Goal: Transaction & Acquisition: Purchase product/service

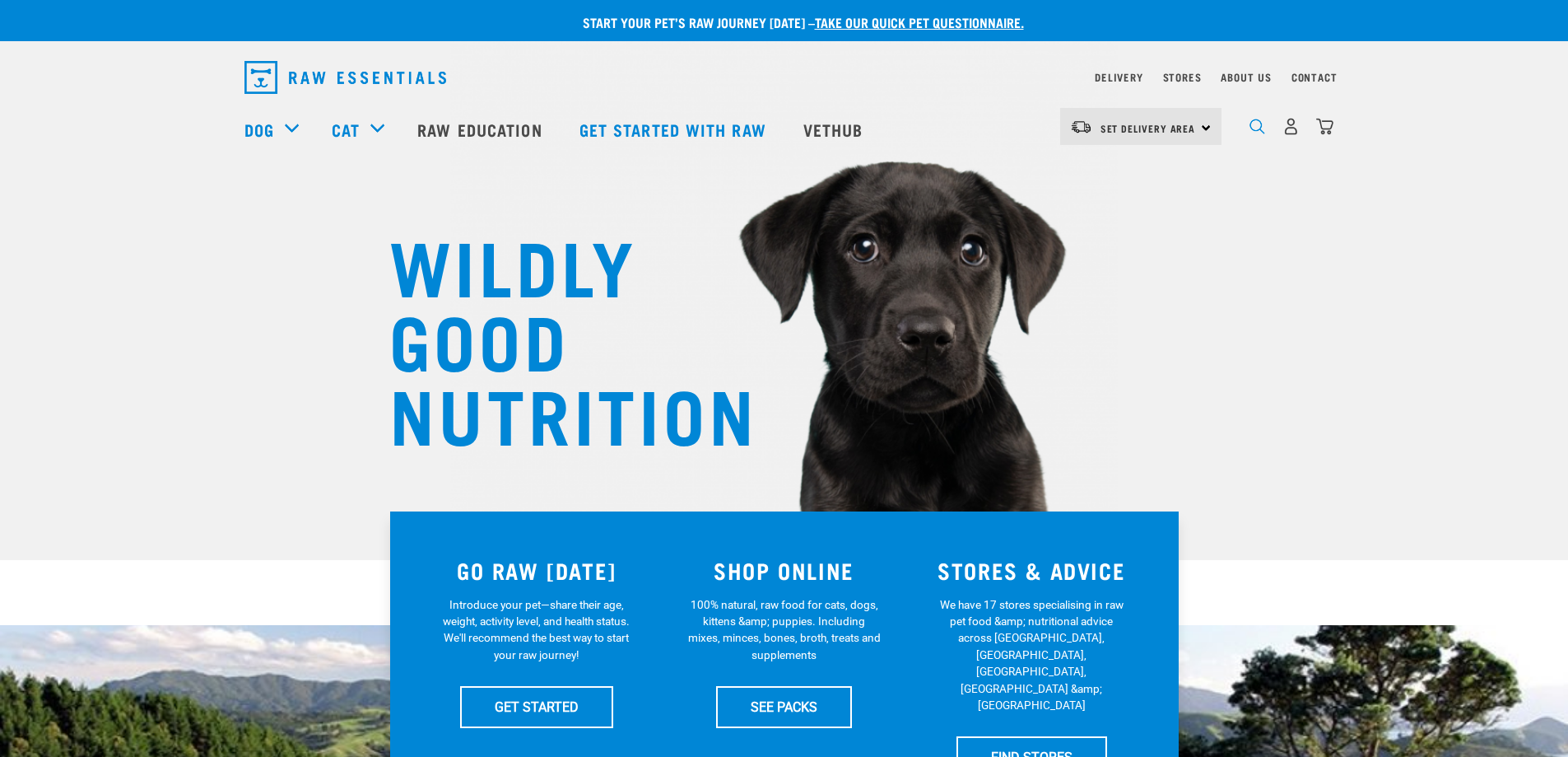
click at [1257, 130] on img "dropdown navigation" at bounding box center [1257, 126] width 16 height 16
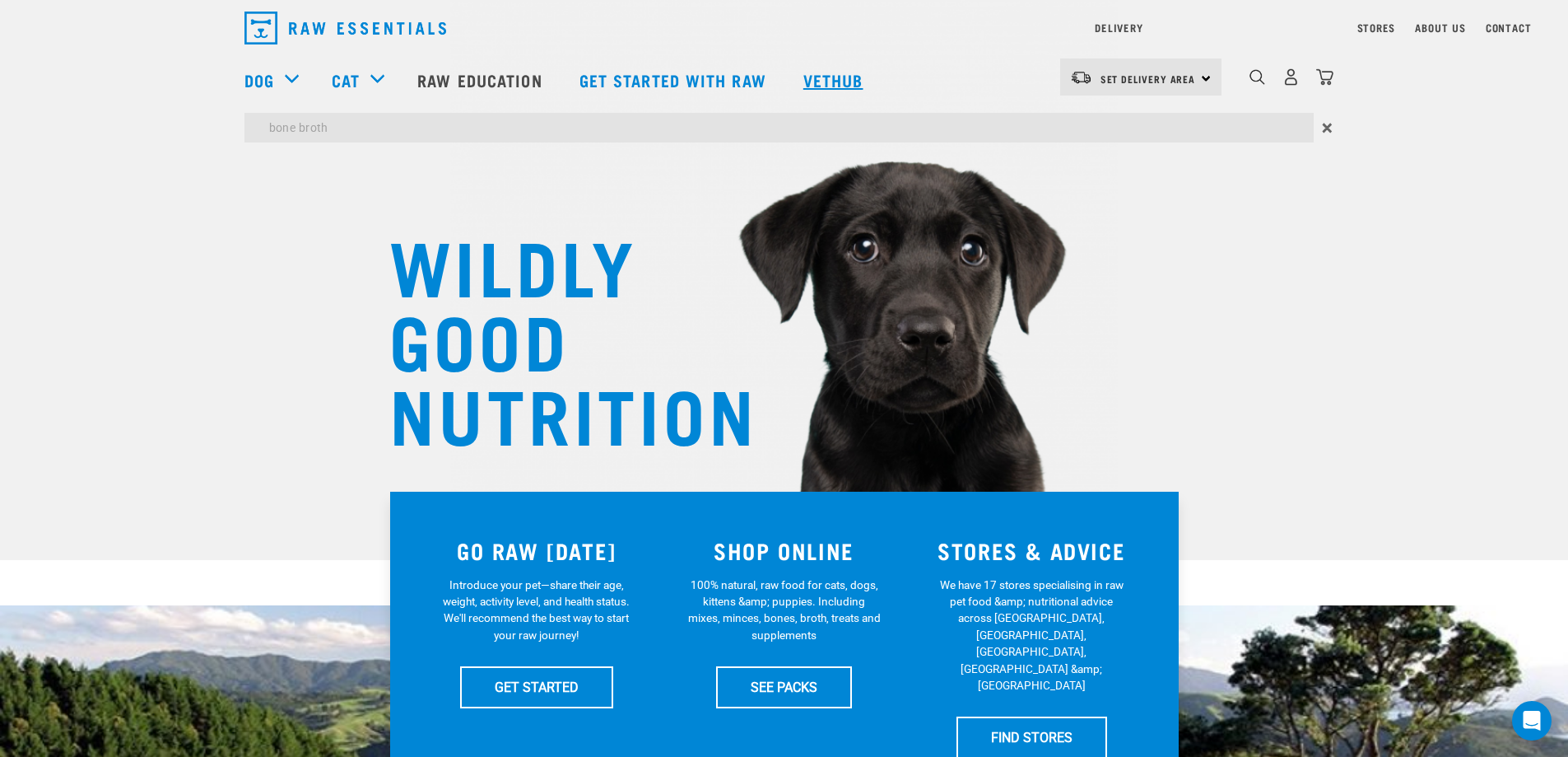
type input "bone broth"
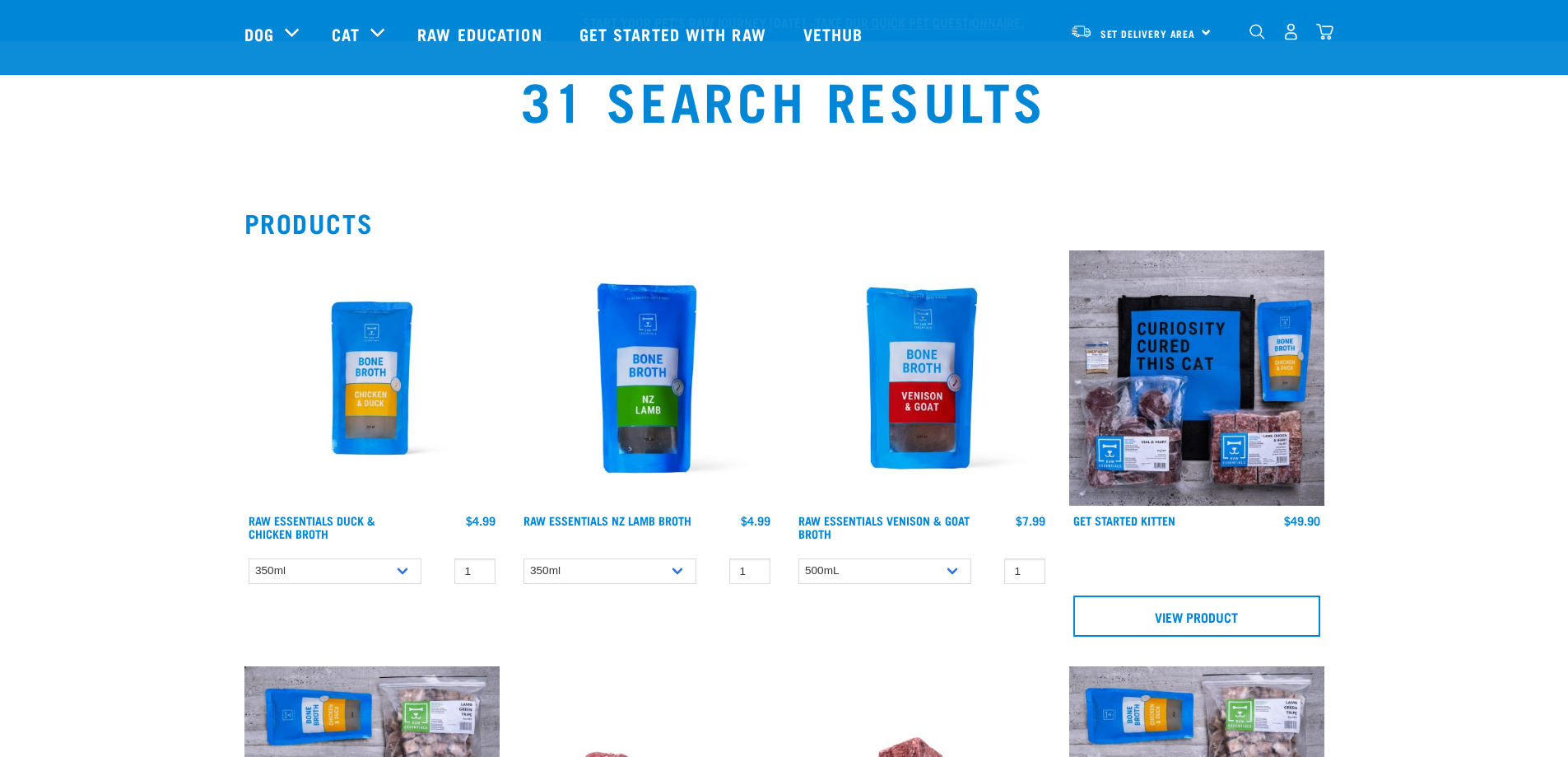
scroll to position [82, 0]
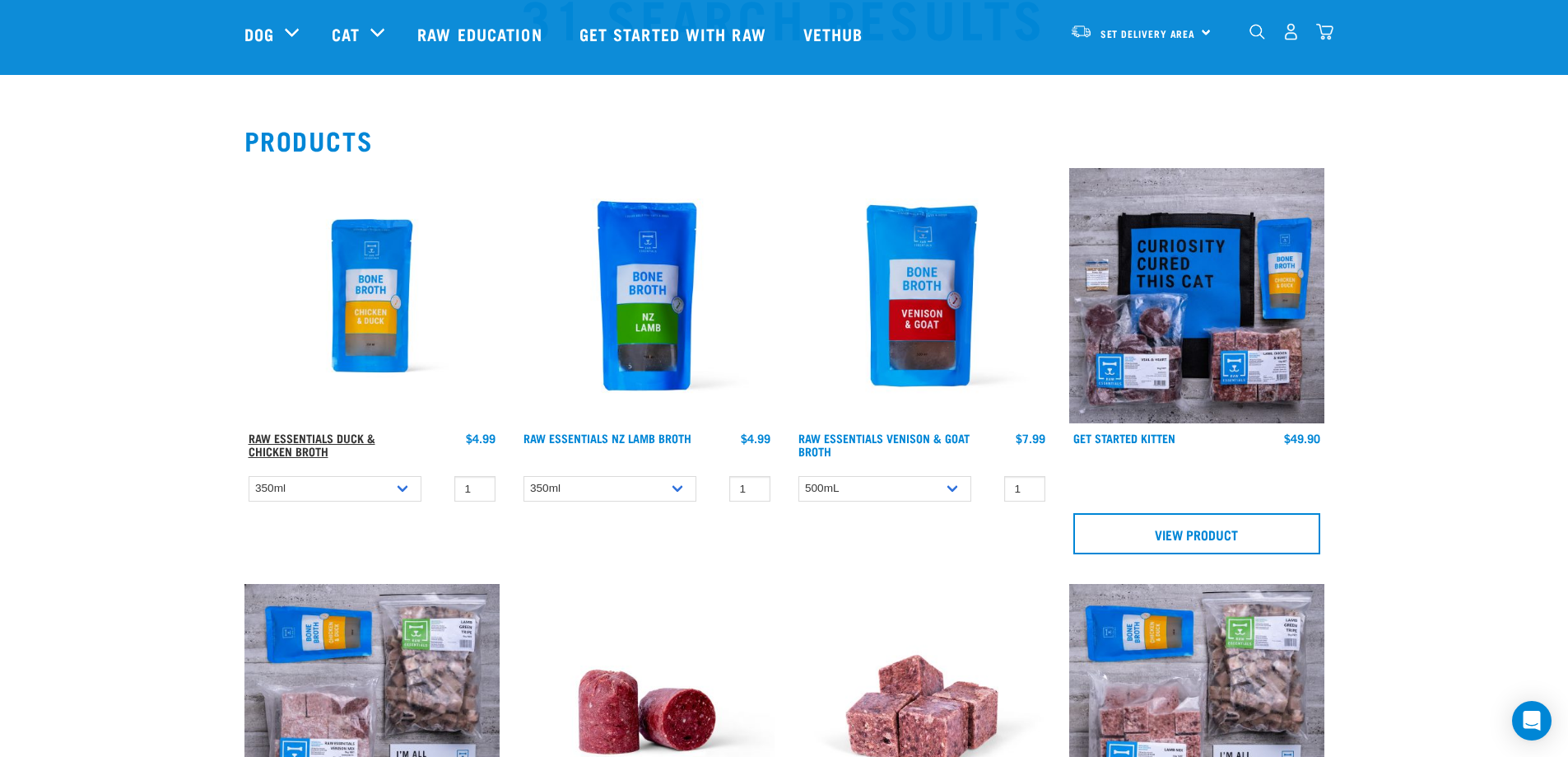
click at [327, 435] on link "Raw Essentials Duck & Chicken Broth" at bounding box center [311, 444] width 126 height 19
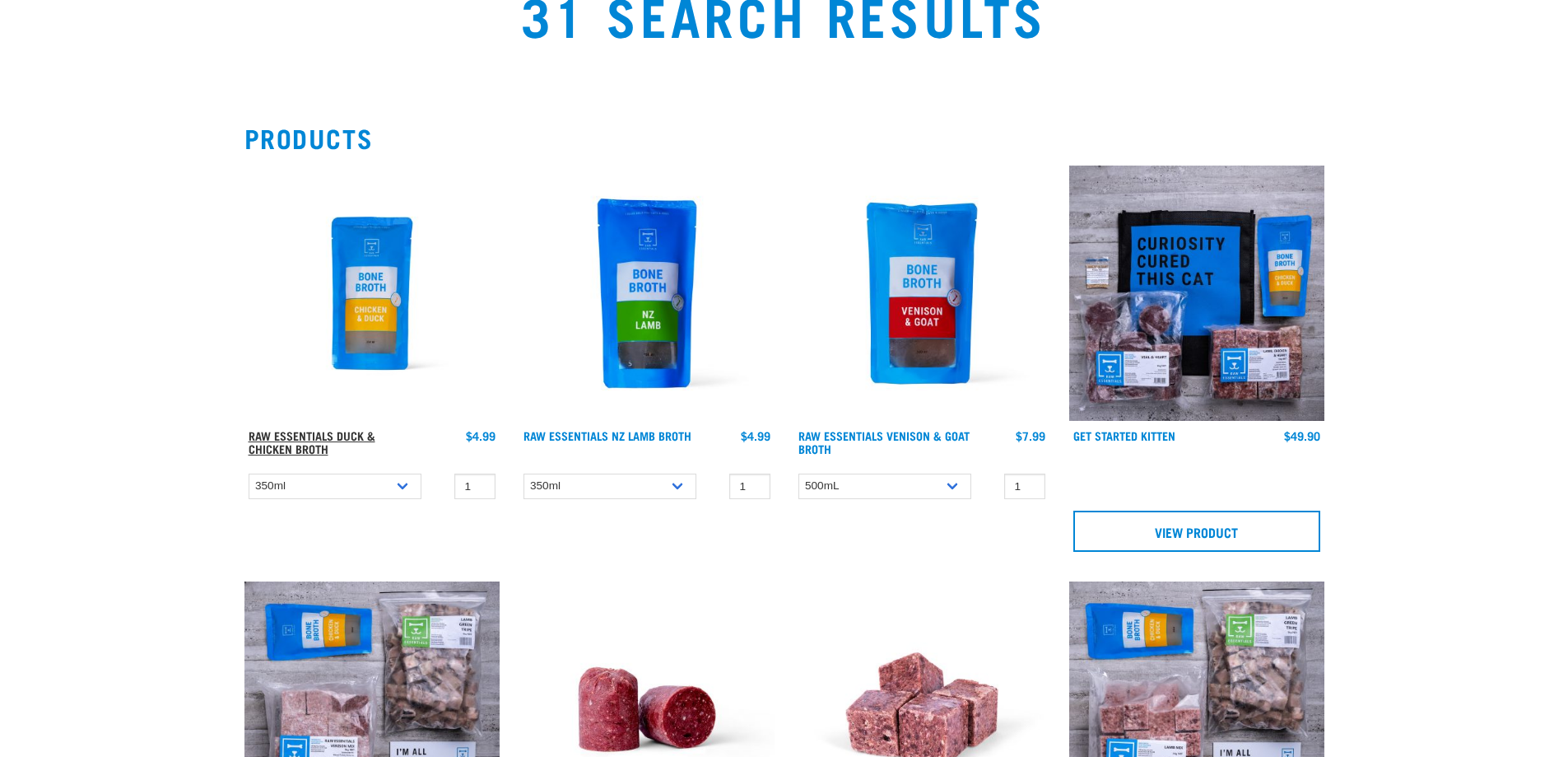
scroll to position [82, 0]
